Goal: Transaction & Acquisition: Purchase product/service

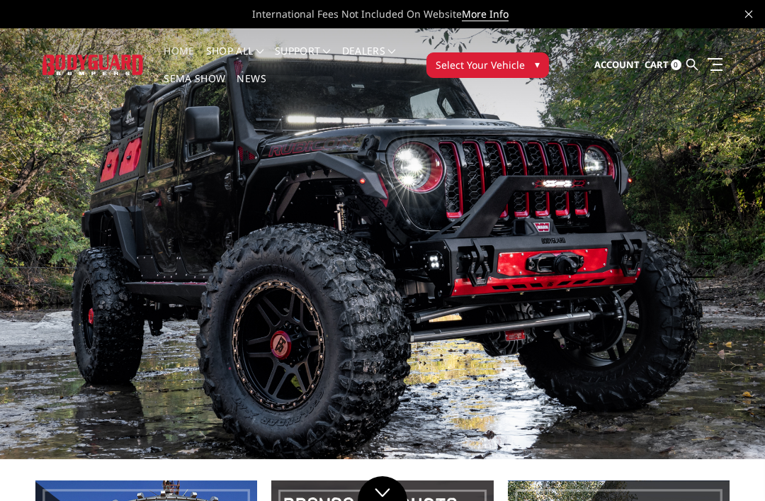
click at [199, 77] on link "SEMA Show" at bounding box center [195, 88] width 62 height 28
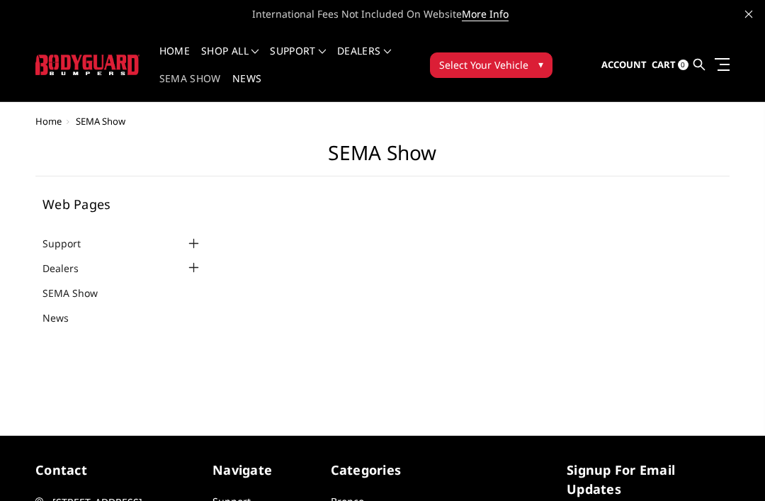
select select "US"
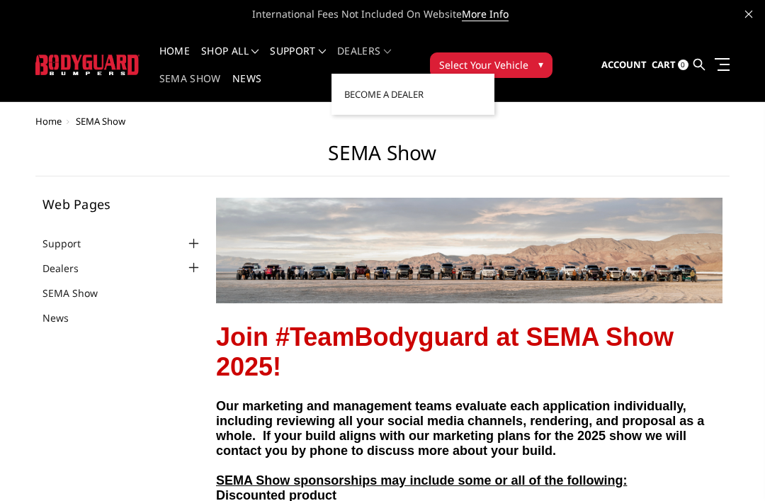
click at [390, 52] on link "Dealers" at bounding box center [364, 60] width 54 height 28
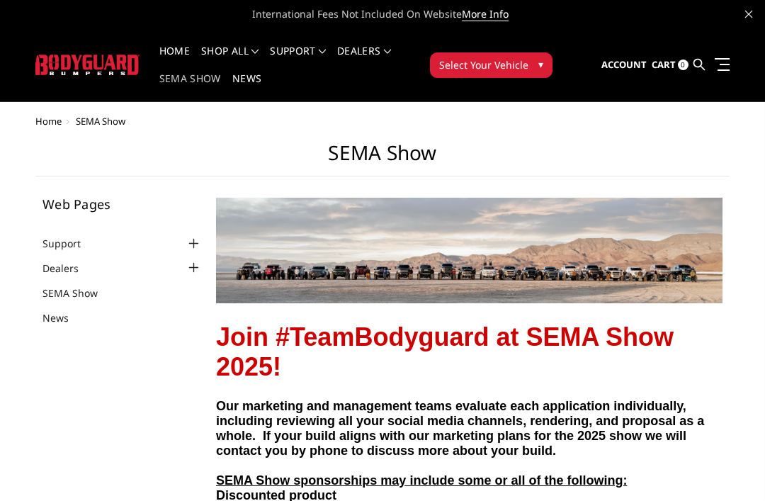
click at [179, 46] on link "Home" at bounding box center [174, 60] width 30 height 28
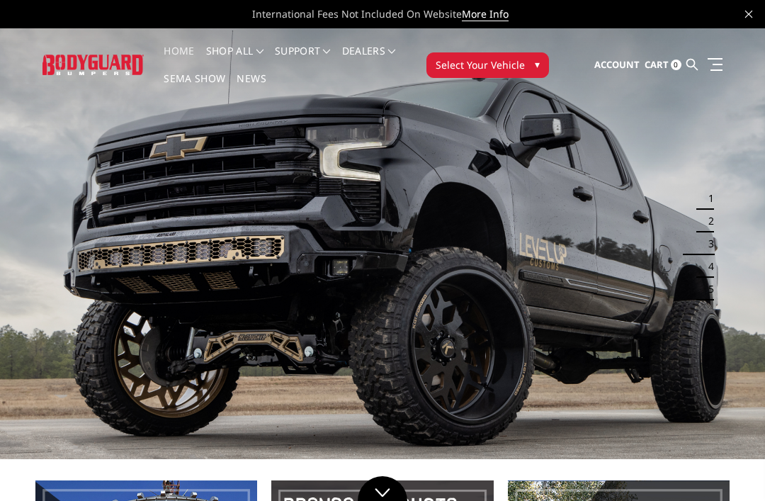
click at [342, 258] on img at bounding box center [382, 243] width 765 height 431
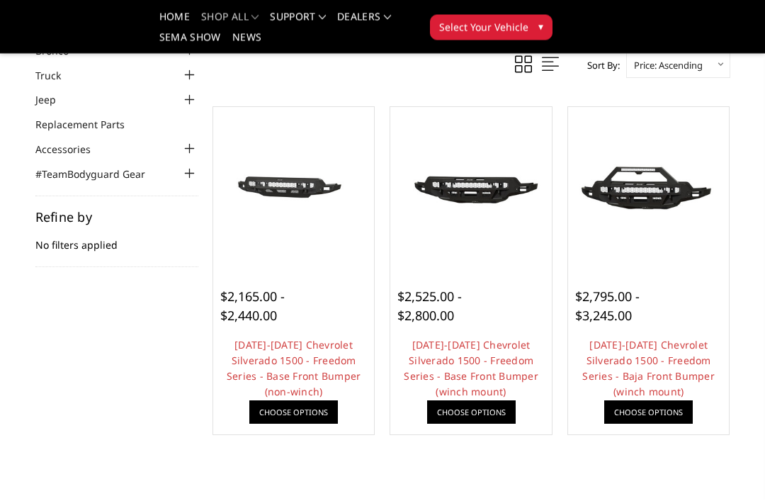
scroll to position [95, 0]
click at [294, 405] on link "Choose Options" at bounding box center [293, 411] width 89 height 23
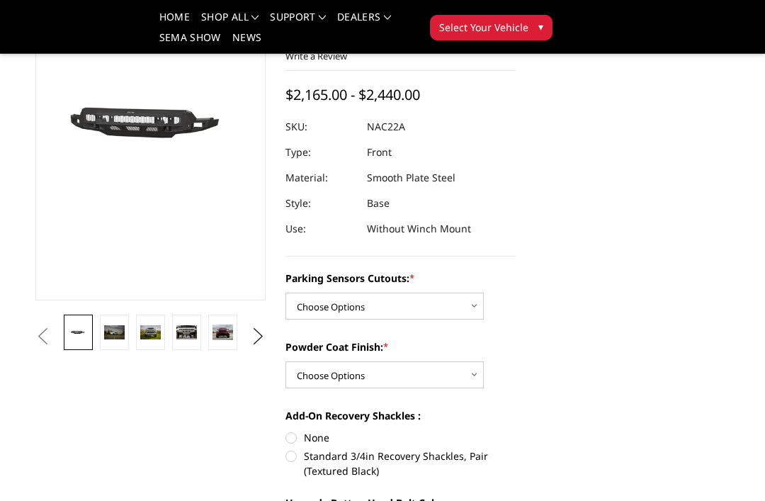
scroll to position [163, 0]
click at [456, 378] on select "Choose Options Bare Metal Textured Black Powder Coat" at bounding box center [384, 375] width 198 height 27
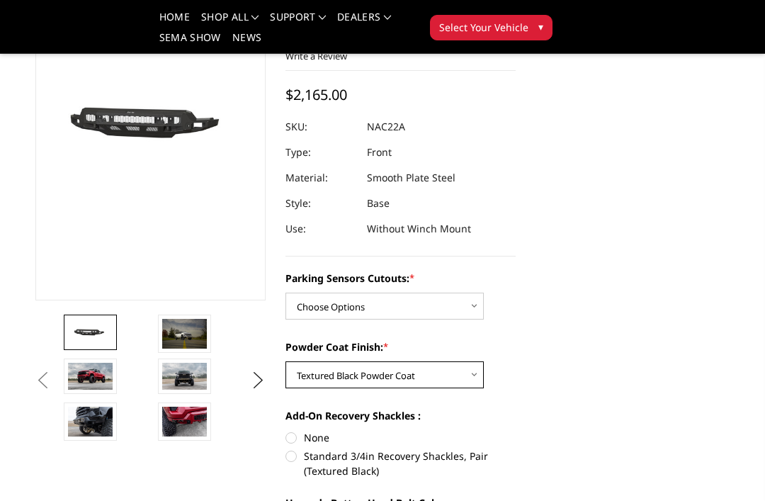
click at [393, 375] on select "Choose Options Bare Metal Textured Black Powder Coat" at bounding box center [384, 374] width 198 height 27
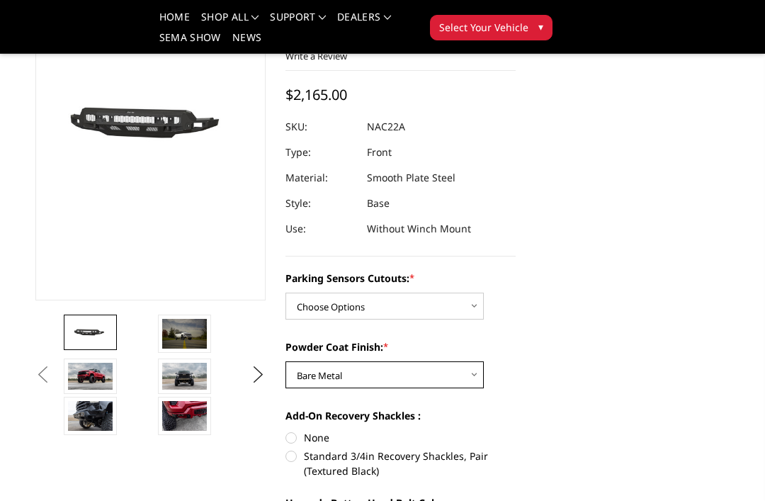
click at [381, 371] on select "Choose Options Bare Metal Textured Black Powder Coat" at bounding box center [384, 374] width 198 height 27
select select "4371"
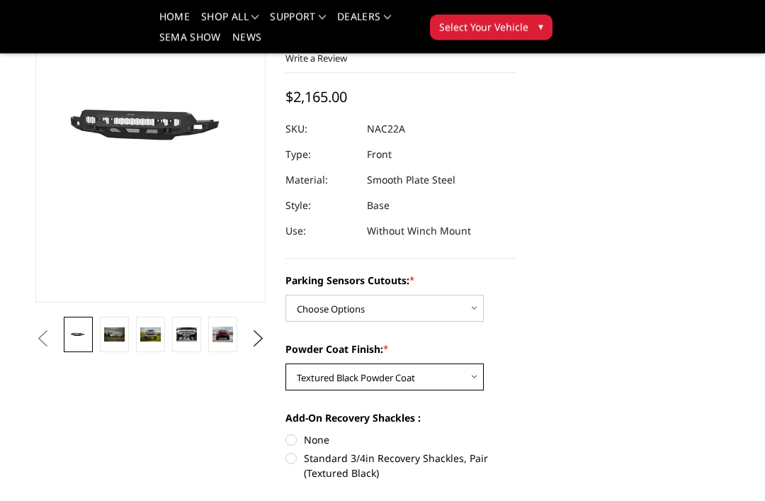
scroll to position [162, 0]
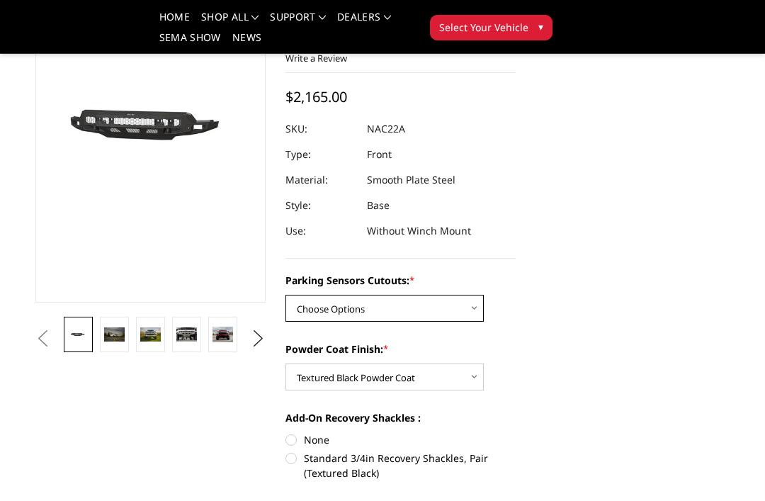
click at [346, 321] on select "Choose Options Yes - I have parking sensors No - I do NOT have parking sensors" at bounding box center [384, 308] width 198 height 27
select select "4361"
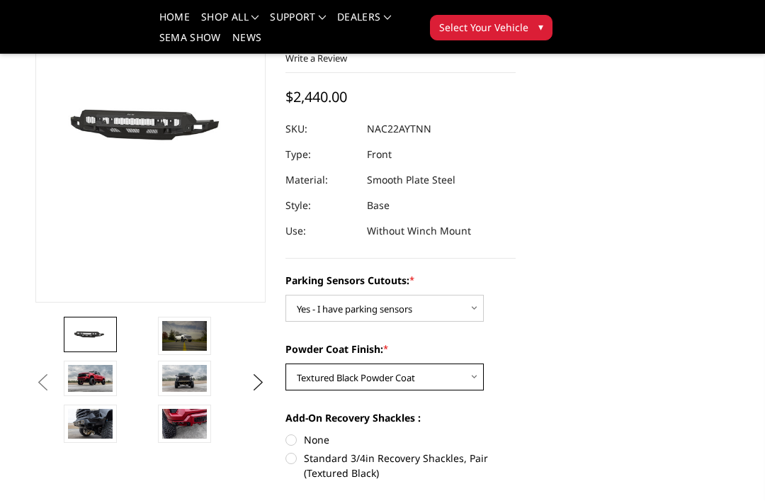
click at [366, 376] on select "Choose Options Bare Metal Textured Black Powder Coat" at bounding box center [384, 376] width 198 height 27
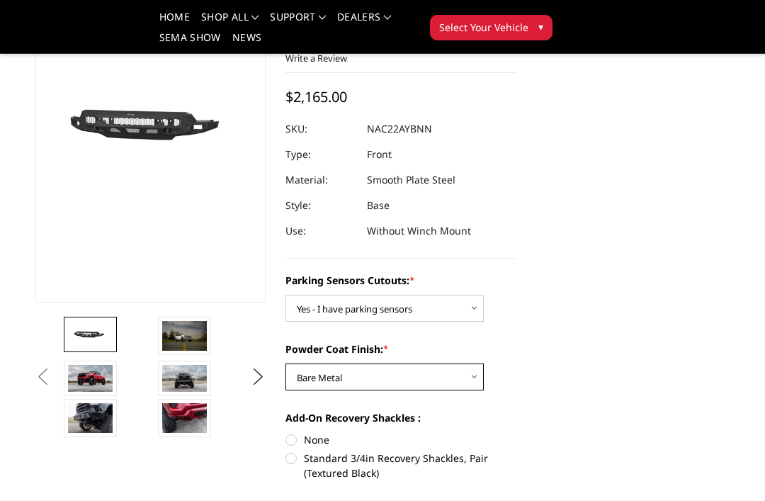
click at [383, 380] on select "Choose Options Bare Metal Textured Black Powder Coat" at bounding box center [384, 376] width 198 height 27
click at [349, 375] on select "Choose Options Bare Metal Textured Black Powder Coat" at bounding box center [384, 376] width 198 height 27
select select "4370"
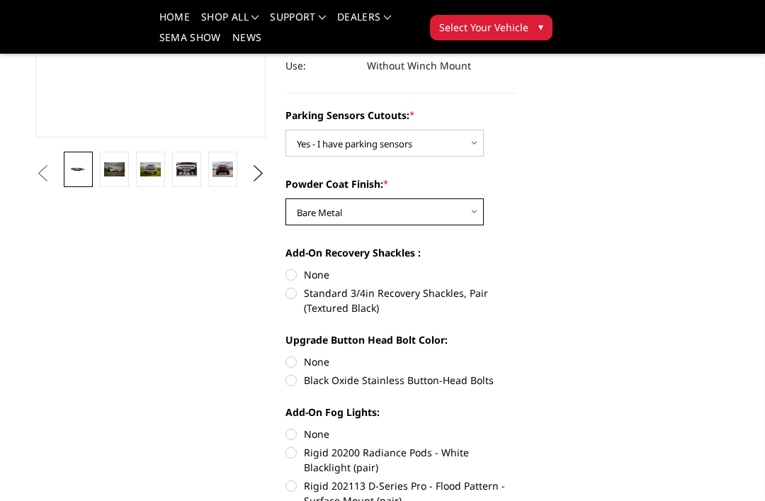
scroll to position [326, 0]
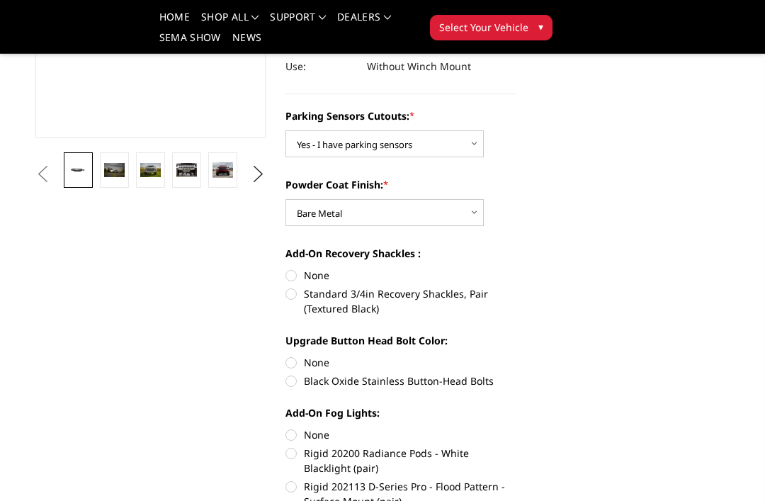
click at [297, 268] on label "None" at bounding box center [400, 275] width 230 height 15
click at [286, 268] on input "None" at bounding box center [285, 268] width 1 height 1
radio input "true"
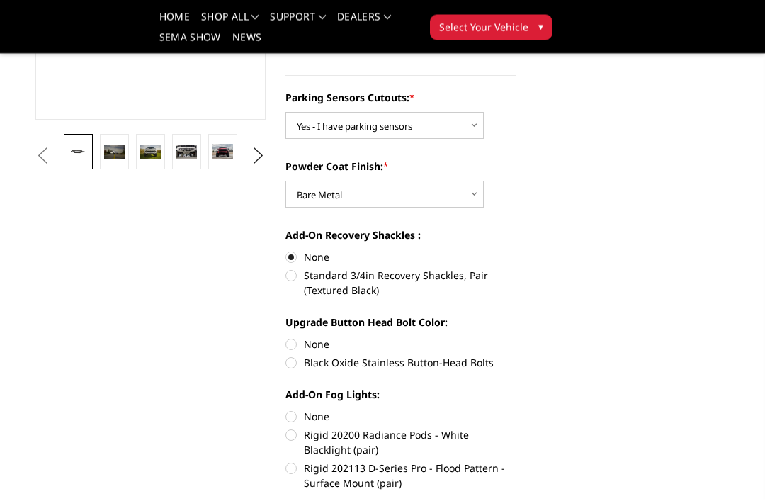
scroll to position [344, 0]
click at [224, 154] on img at bounding box center [223, 152] width 21 height 16
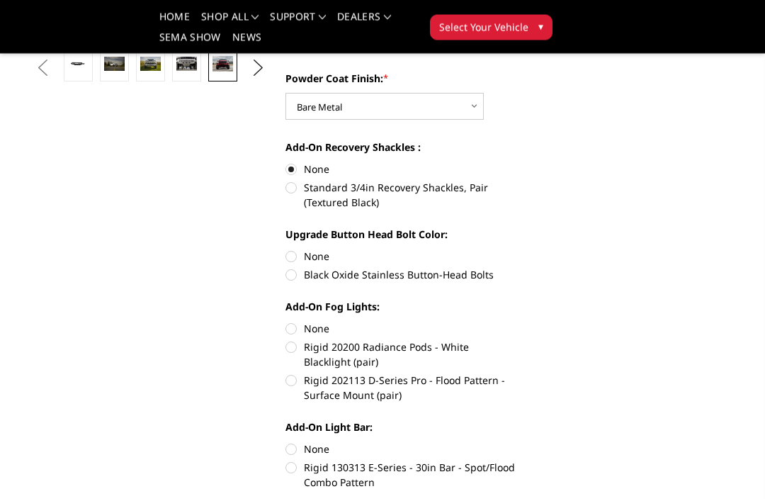
scroll to position [419, 0]
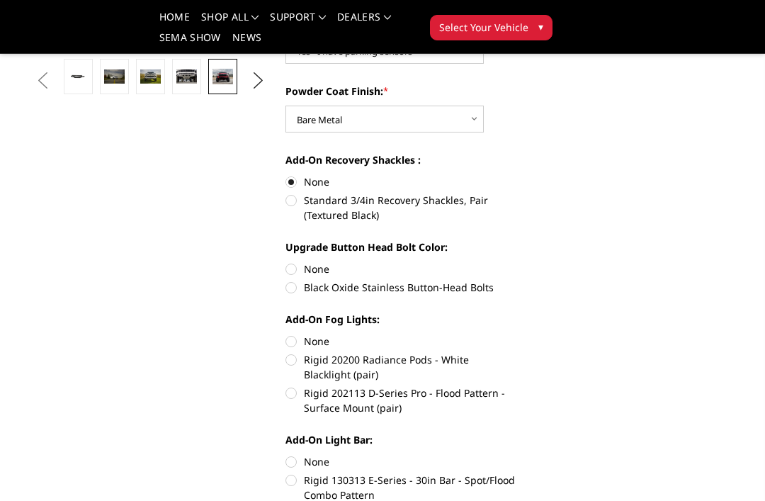
click at [297, 288] on label "Black Oxide Stainless Button-Head Bolts" at bounding box center [400, 287] width 230 height 15
click at [516, 262] on input "Black Oxide Stainless Button-Head Bolts" at bounding box center [516, 261] width 1 height 1
radio input "true"
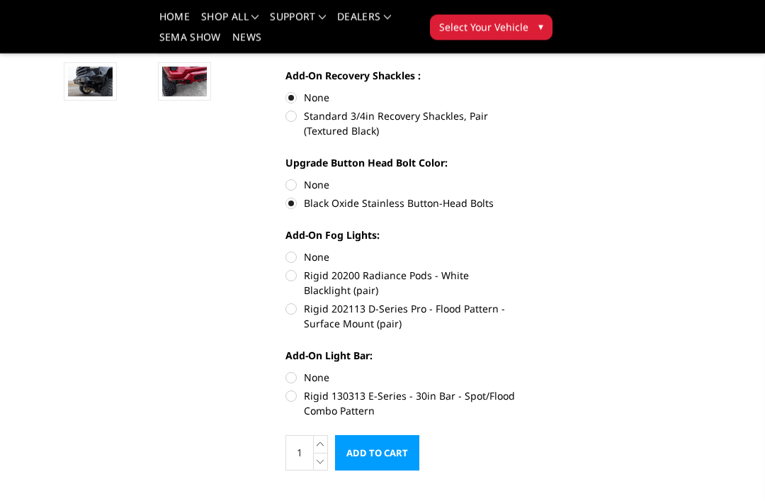
scroll to position [504, 0]
click at [295, 402] on label "Rigid 130313 E-Series - 30in Bar - Spot/Flood Combo Pattern" at bounding box center [400, 403] width 230 height 30
click at [516, 371] on input "Rigid 130313 E-Series - 30in Bar - Spot/Flood Combo Pattern" at bounding box center [516, 370] width 1 height 1
radio input "true"
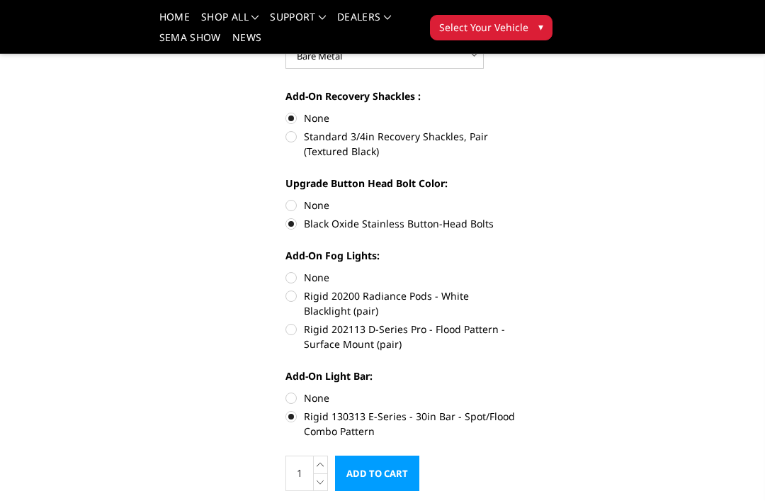
scroll to position [482, 0]
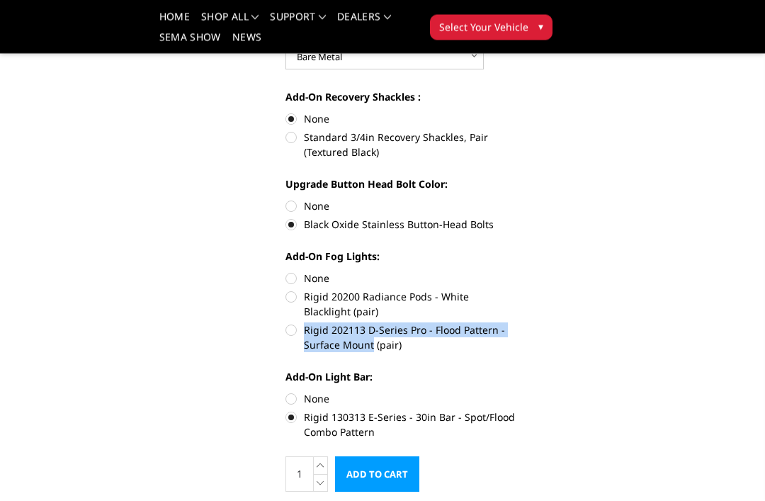
copy label "Rigid 202113 D-Series Pro - Flood Pattern - Surface Mount"
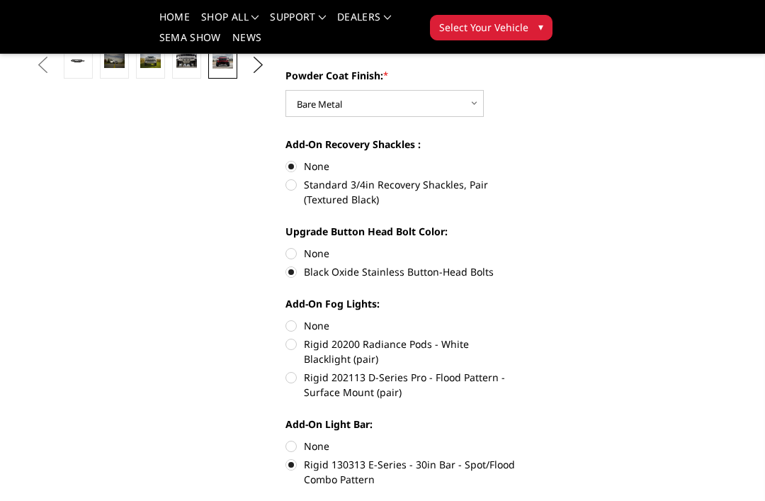
scroll to position [439, 0]
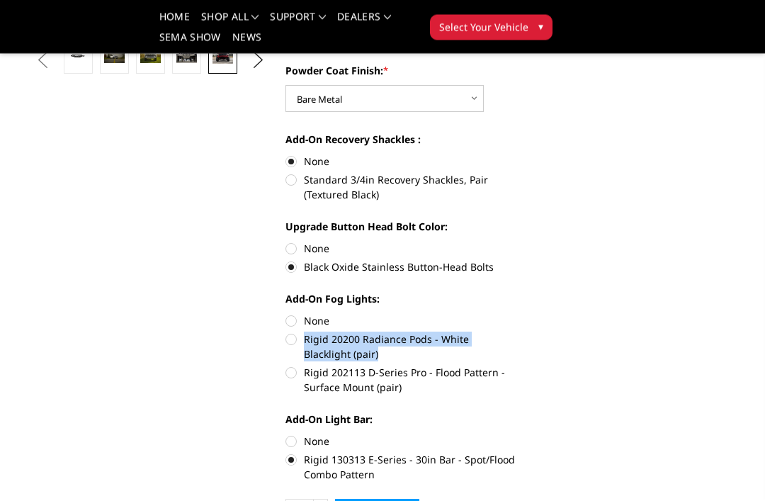
copy label "Rigid 20200 Radiance Pods - White Blacklight (pair)"
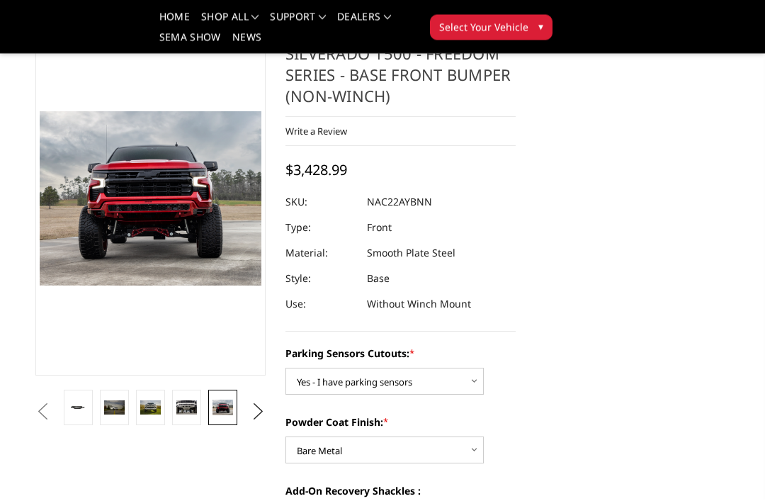
scroll to position [0, 0]
